Goal: Browse casually

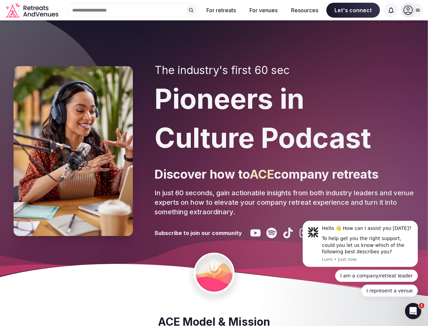
click at [214, 163] on div "The industry's first 60 sec Pioneers in Culture Podcast Discover how to ACE com…" at bounding box center [285, 151] width 260 height 174
click at [133, 10] on div "Search Popular Destinations [GEOGRAPHIC_DATA], [GEOGRAPHIC_DATA] [GEOGRAPHIC_DA…" at bounding box center [129, 10] width 137 height 14
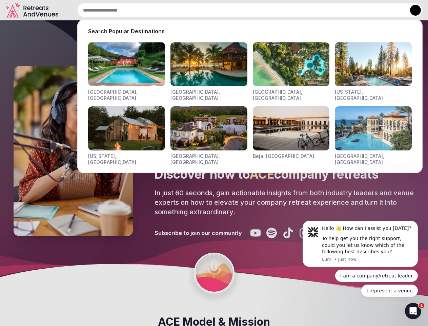
click at [191, 10] on input "text" at bounding box center [250, 10] width 346 height 14
click at [222, 10] on input "text" at bounding box center [250, 10] width 346 height 14
click at [264, 10] on input "text" at bounding box center [250, 10] width 346 height 14
click at [305, 10] on input "text" at bounding box center [250, 10] width 346 height 14
click at [353, 10] on input "text" at bounding box center [250, 10] width 346 height 14
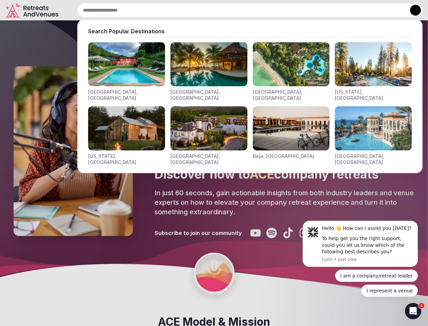
click at [391, 10] on input "text" at bounding box center [250, 10] width 346 height 14
